Goal: Information Seeking & Learning: Learn about a topic

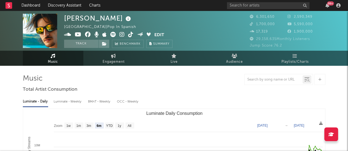
select select "6m"
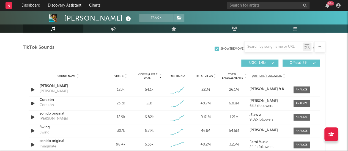
scroll to position [365, 0]
click at [8, 4] on rect at bounding box center [8, 5] width 7 height 7
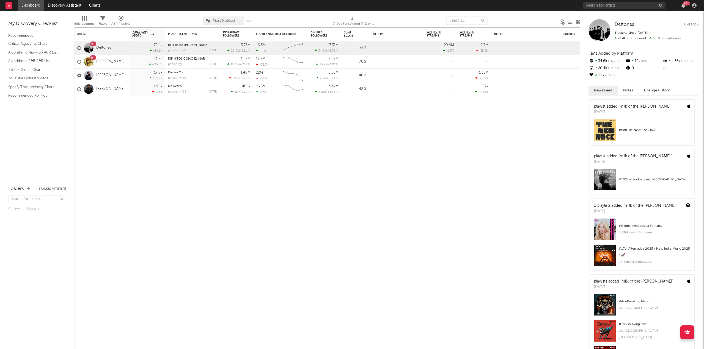
click at [10, 7] on rect at bounding box center [8, 5] width 7 height 7
click at [347, 5] on input "text" at bounding box center [624, 5] width 82 height 7
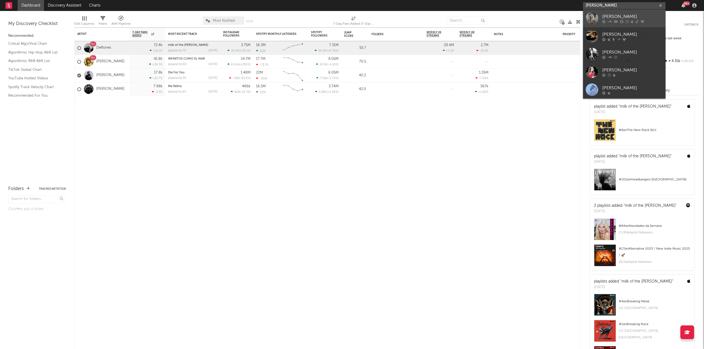
type input "[PERSON_NAME]"
click at [347, 15] on div "[PERSON_NAME]" at bounding box center [632, 16] width 60 height 7
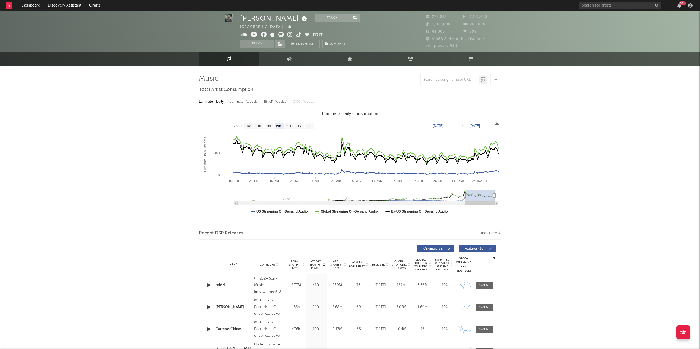
select select "6m"
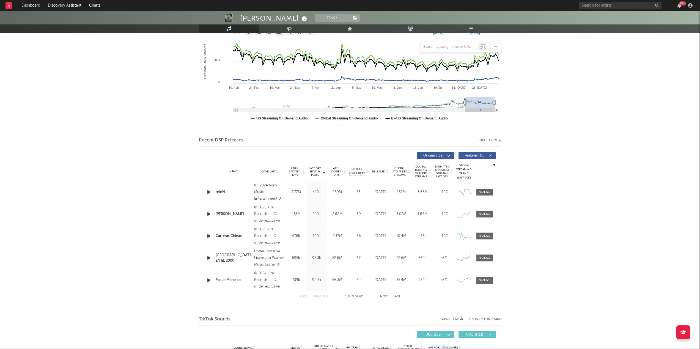
scroll to position [93, 0]
click at [347, 151] on div at bounding box center [484, 214] width 12 height 4
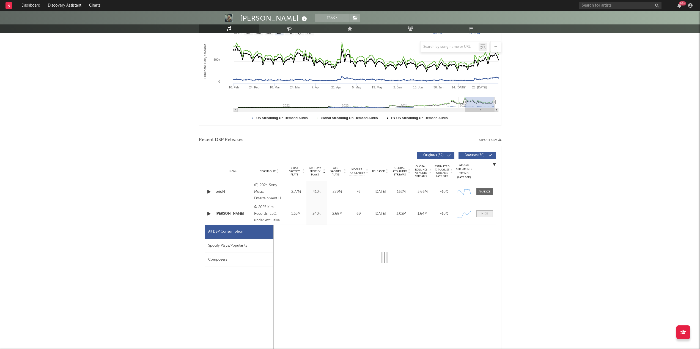
select select "1w"
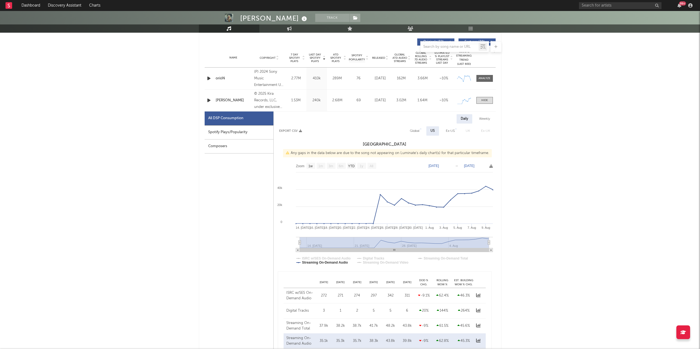
scroll to position [204, 0]
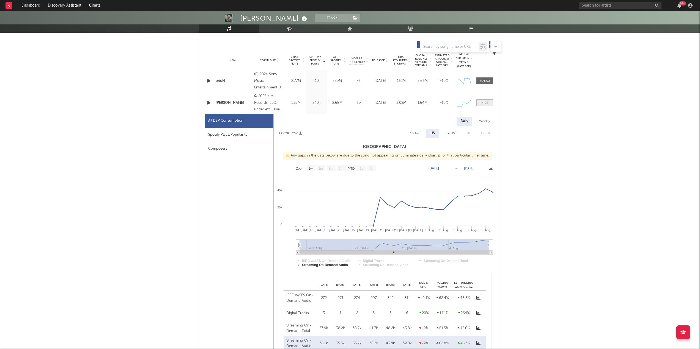
click at [347, 104] on div at bounding box center [484, 103] width 7 height 4
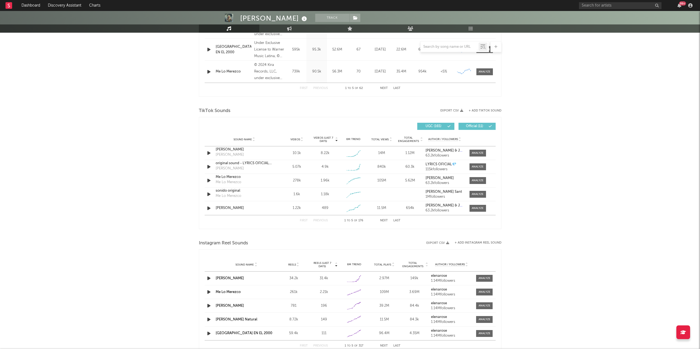
scroll to position [302, 0]
click at [347, 151] on div at bounding box center [477, 153] width 12 height 4
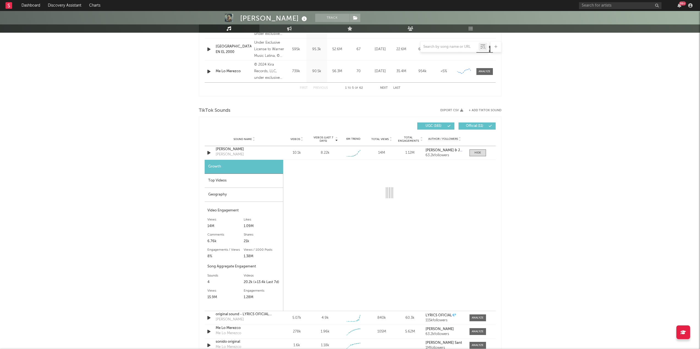
select select "1w"
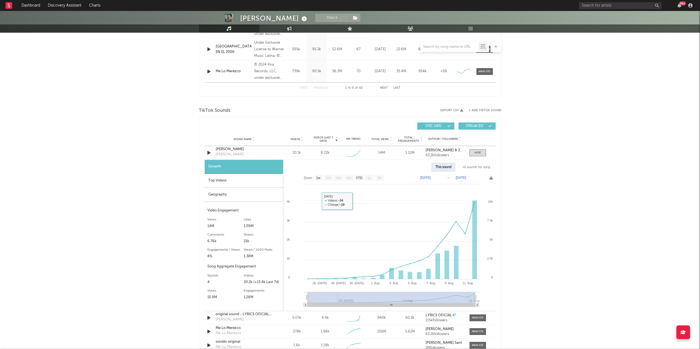
click at [227, 151] on div "Top Videos" at bounding box center [243, 181] width 78 height 14
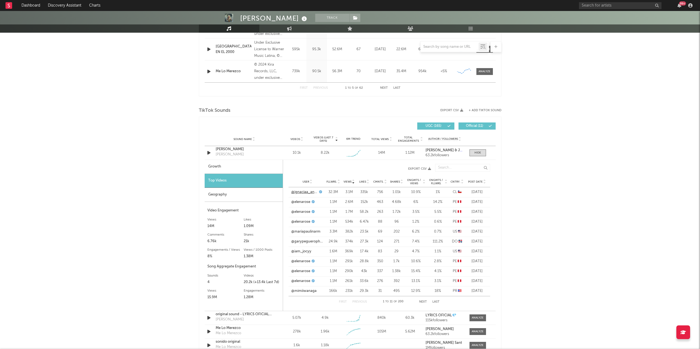
click at [301, 151] on link "@ignaciaa_antonia" at bounding box center [304, 192] width 26 height 5
click at [305, 151] on link "@elenarose" at bounding box center [300, 202] width 19 height 5
click at [304, 151] on link "@mariapaulinarm" at bounding box center [305, 231] width 29 height 5
click at [308, 151] on link "@garypeguerophoto" at bounding box center [307, 241] width 32 height 5
click at [347, 151] on div at bounding box center [477, 153] width 7 height 4
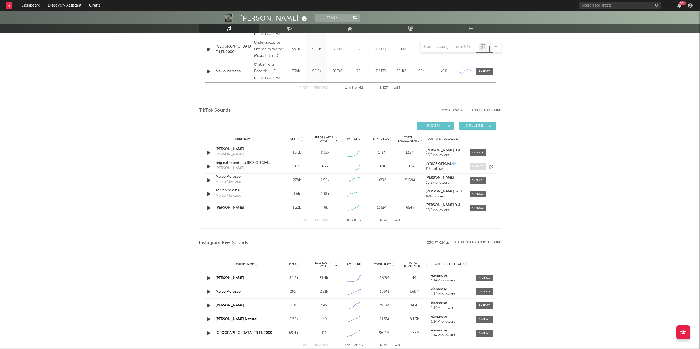
click at [347, 151] on div at bounding box center [477, 167] width 12 height 4
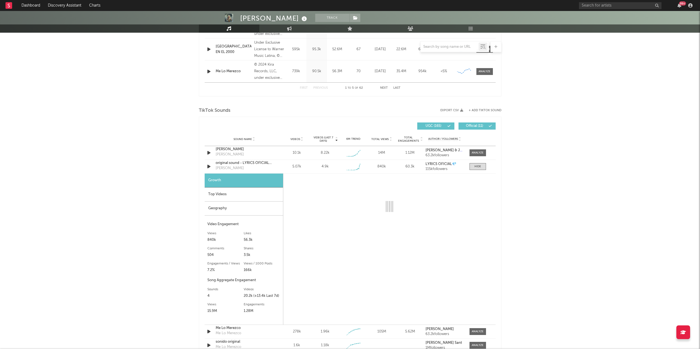
select select "1w"
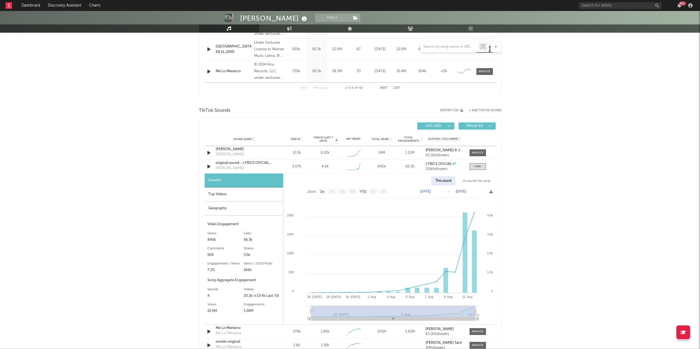
click at [234, 151] on div "Top Videos" at bounding box center [243, 195] width 78 height 14
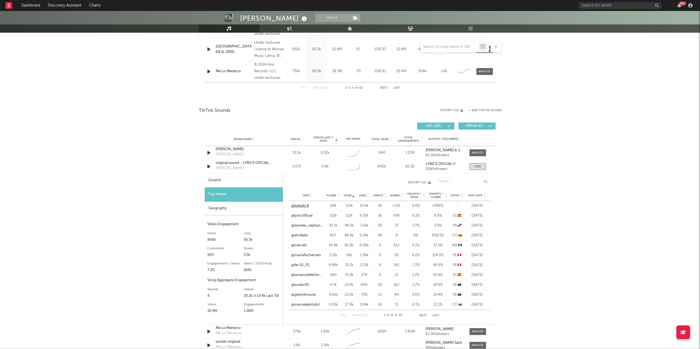
click at [304, 151] on link "@kaleido.8" at bounding box center [300, 205] width 18 height 5
click at [301, 151] on link "@lyrics0ficial" at bounding box center [301, 215] width 21 height 5
click at [303, 151] on link "@daniela_sephaniaa04" at bounding box center [307, 225] width 32 height 5
